Goal: Communication & Community: Share content

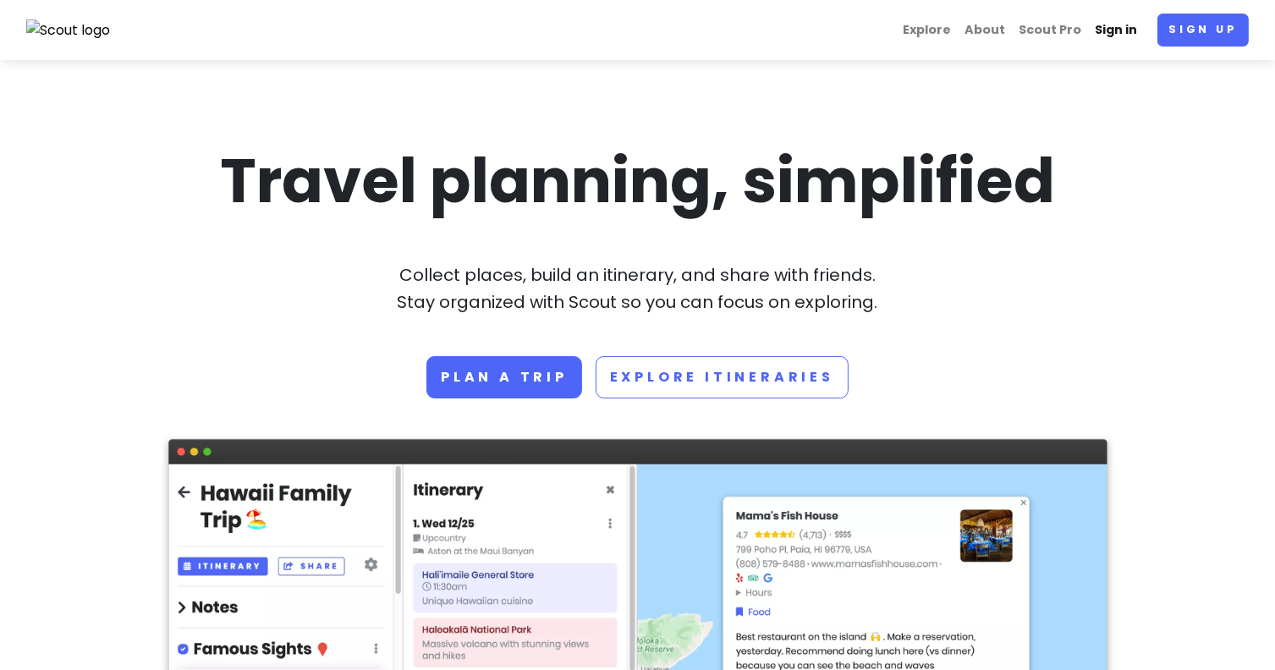
click at [1122, 30] on link "Sign in" at bounding box center [1116, 30] width 56 height 33
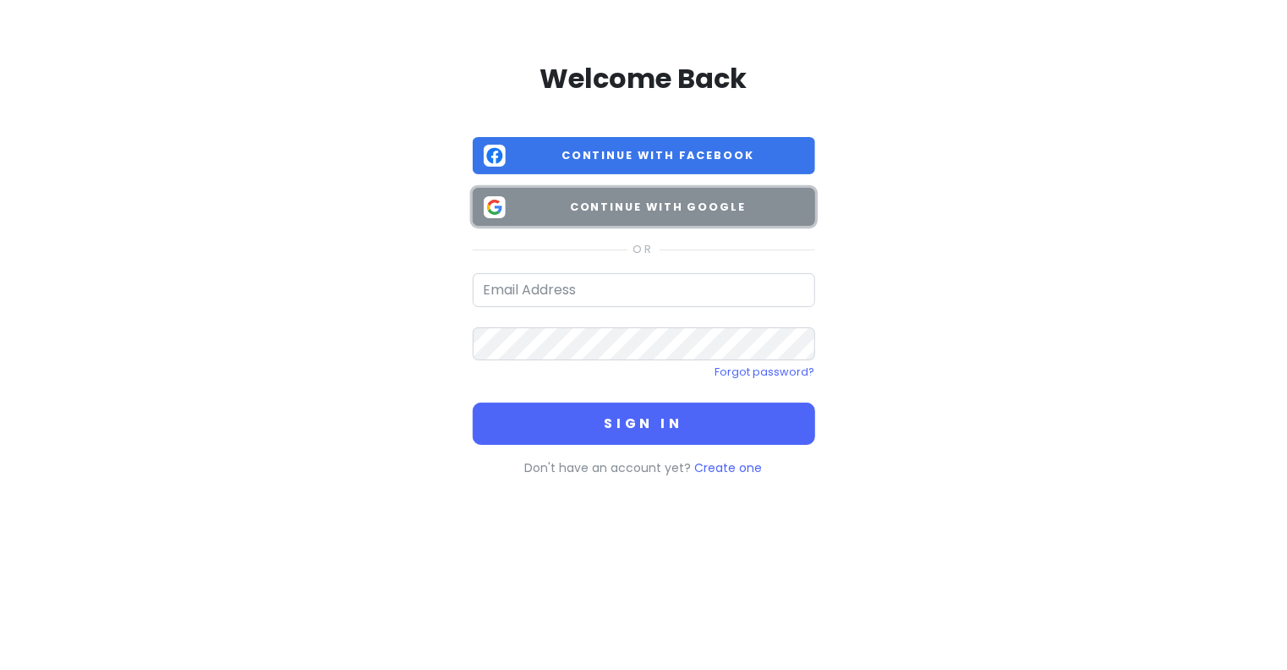
click at [737, 206] on span "Continue with Google" at bounding box center [659, 207] width 292 height 17
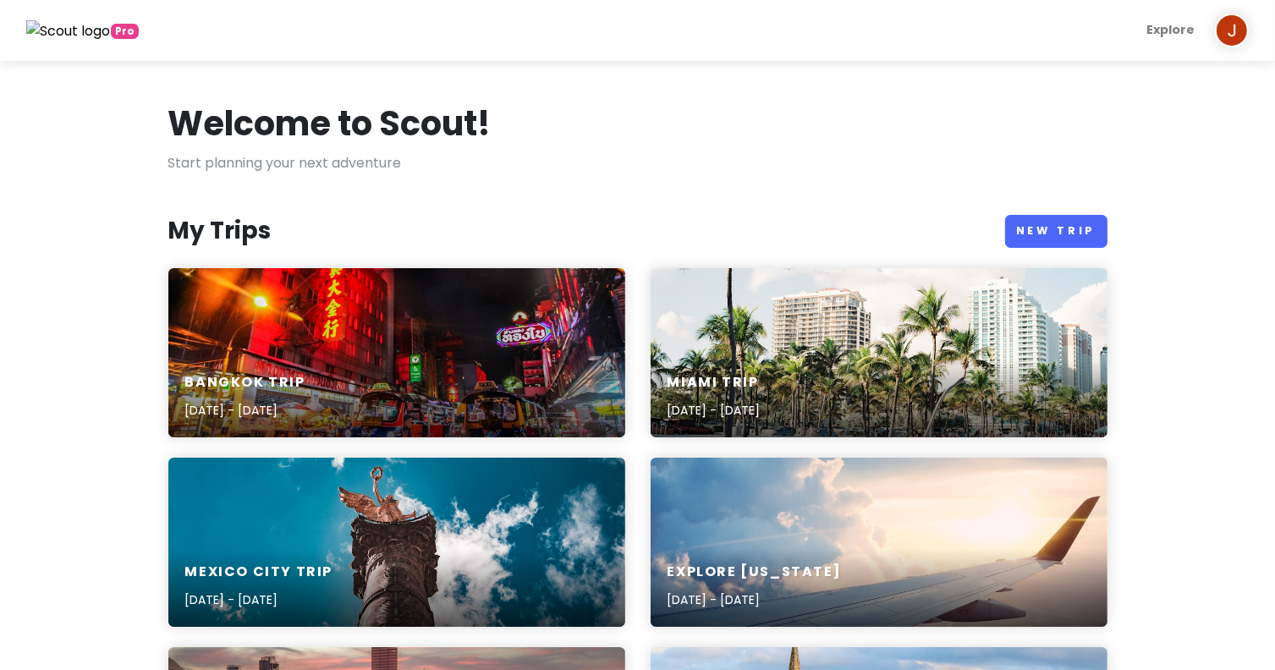
click at [216, 381] on h6 "Bangkok Trip" at bounding box center [245, 383] width 120 height 18
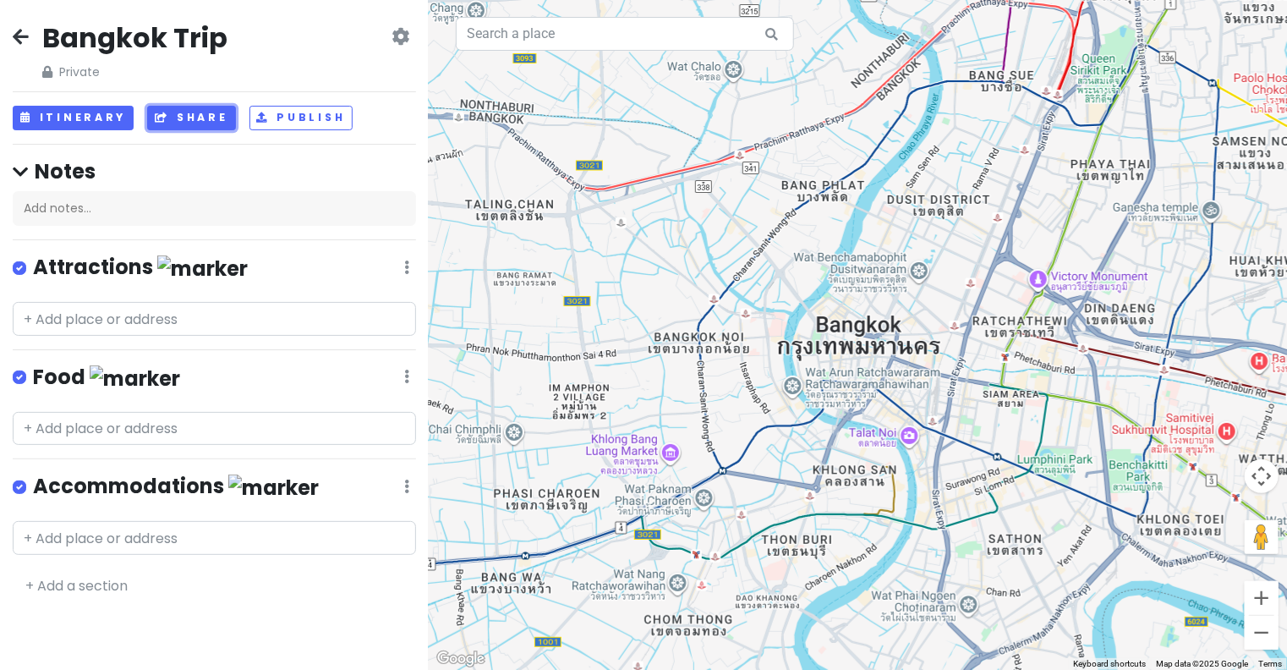
click at [189, 119] on button "Share" at bounding box center [191, 118] width 88 height 25
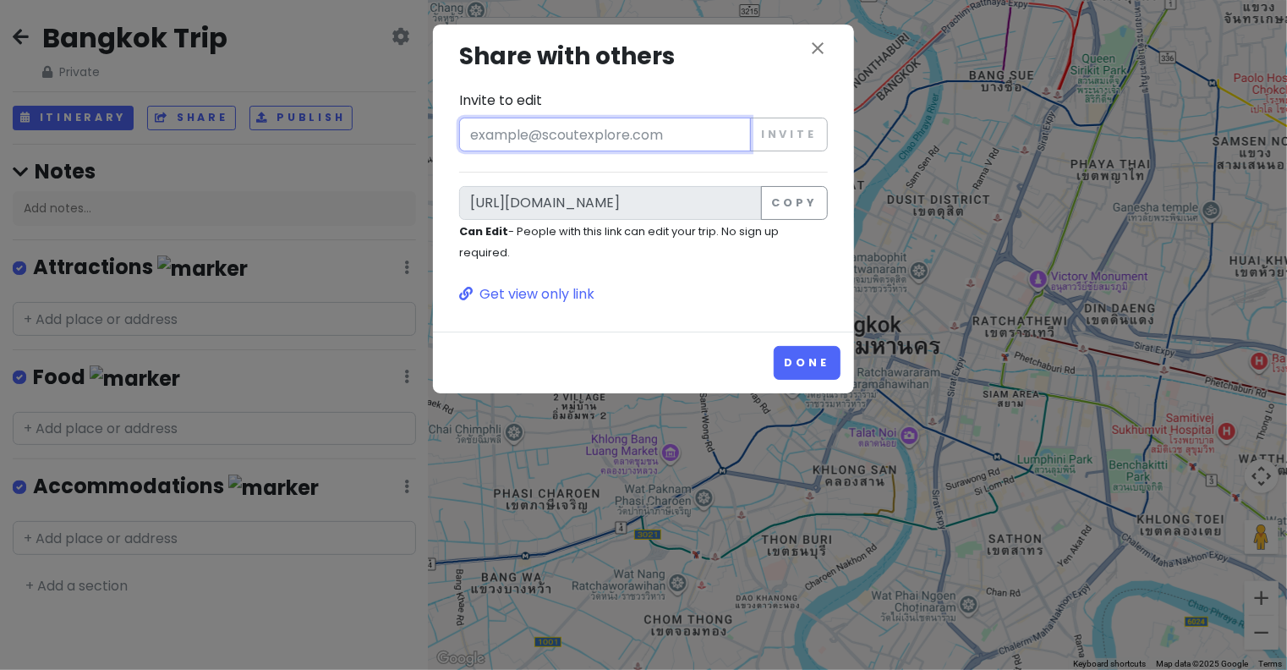
click at [626, 126] on input "Invite to edit" at bounding box center [605, 135] width 292 height 34
click at [662, 129] on input "Invite to edit" at bounding box center [605, 135] width 292 height 34
paste input "[EMAIL_ADDRESS][DOMAIN_NAME]"
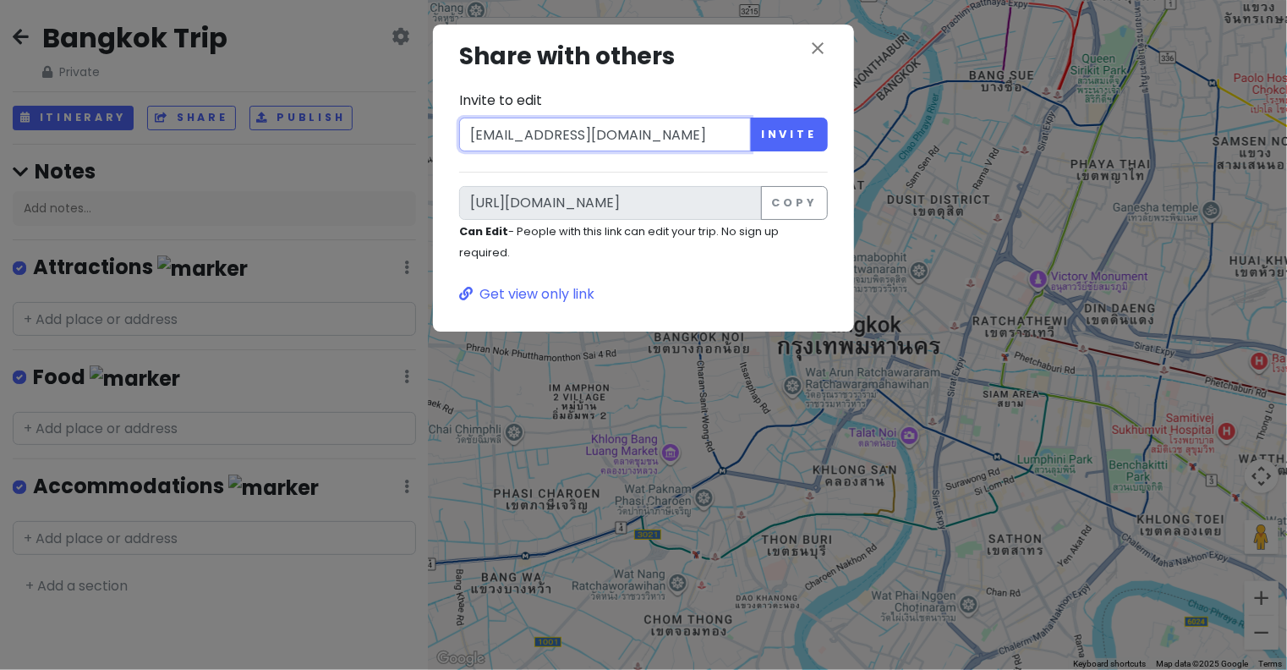
type input "[EMAIL_ADDRESS][DOMAIN_NAME]"
click at [802, 136] on button "Invite" at bounding box center [789, 135] width 78 height 34
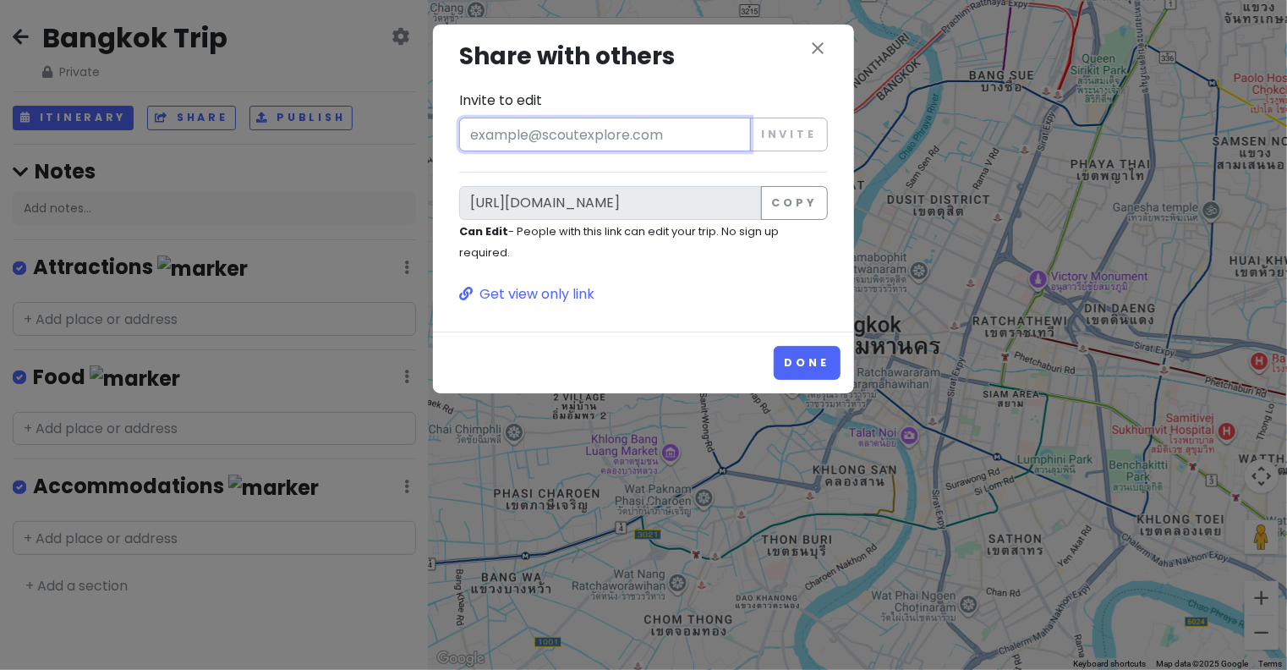
click at [667, 134] on input "Invite to edit" at bounding box center [605, 135] width 292 height 34
paste input "[EMAIL_ADDRESS][DOMAIN_NAME]"
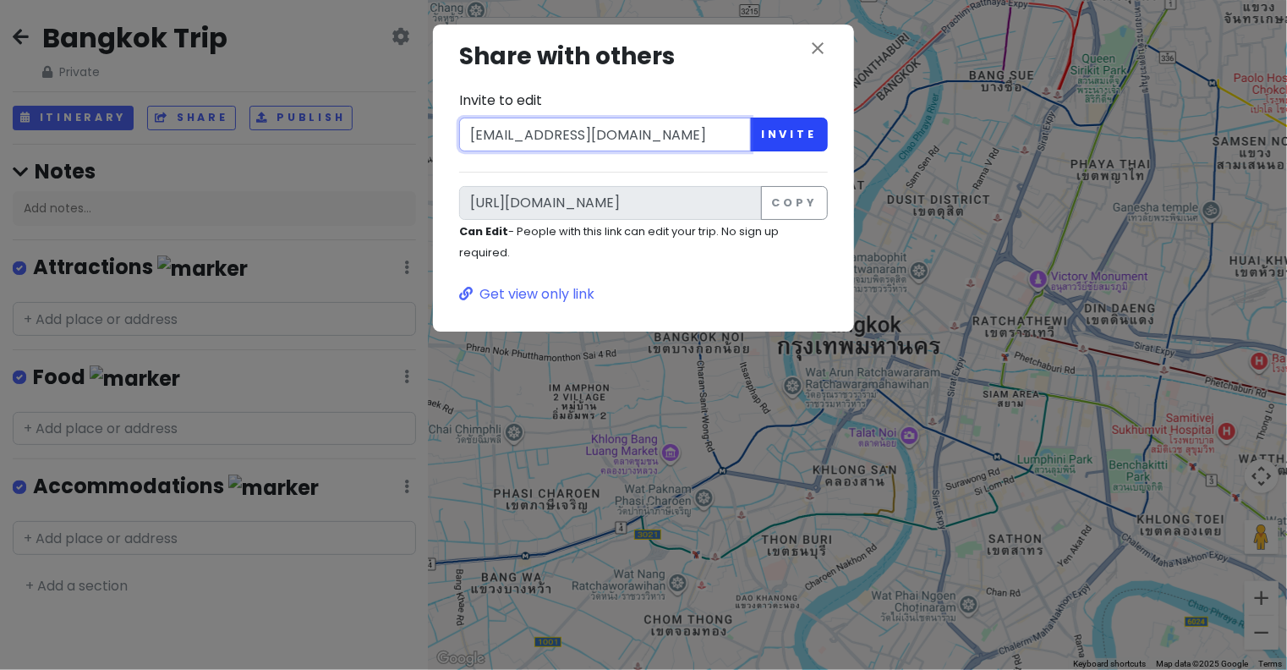
type input "[EMAIL_ADDRESS][DOMAIN_NAME]"
click at [795, 140] on button "Invite" at bounding box center [789, 135] width 78 height 34
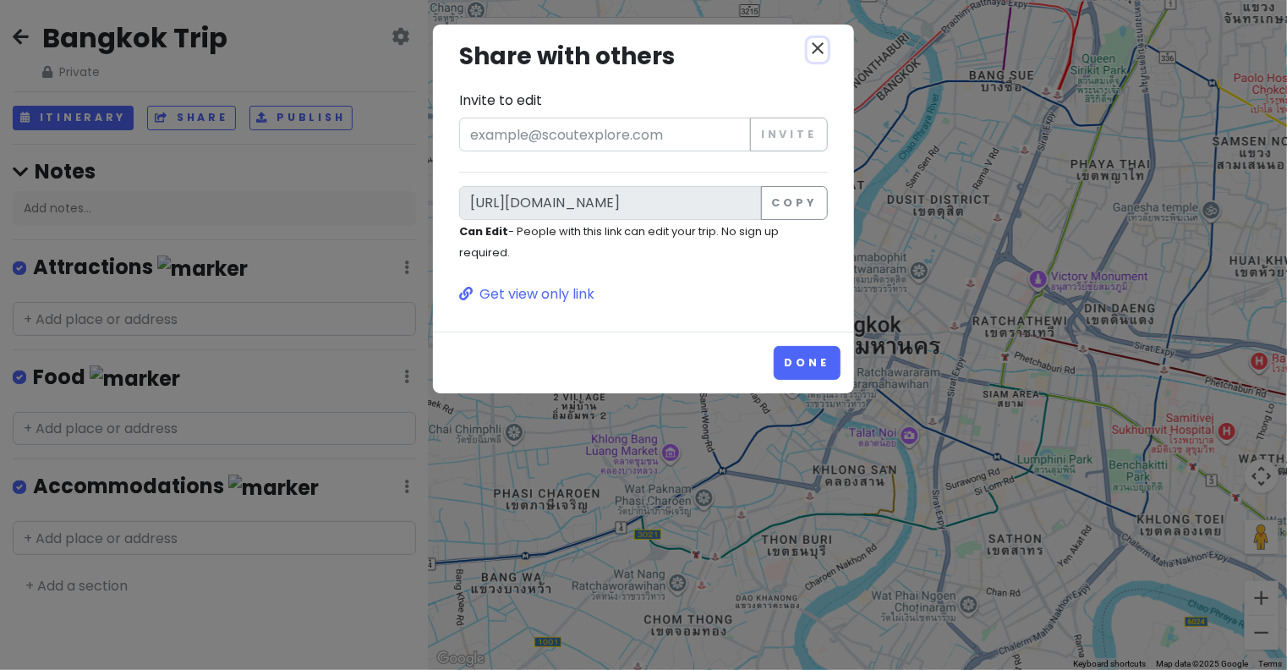
click at [826, 51] on icon "close" at bounding box center [818, 48] width 20 height 20
